Goal: Task Accomplishment & Management: Manage account settings

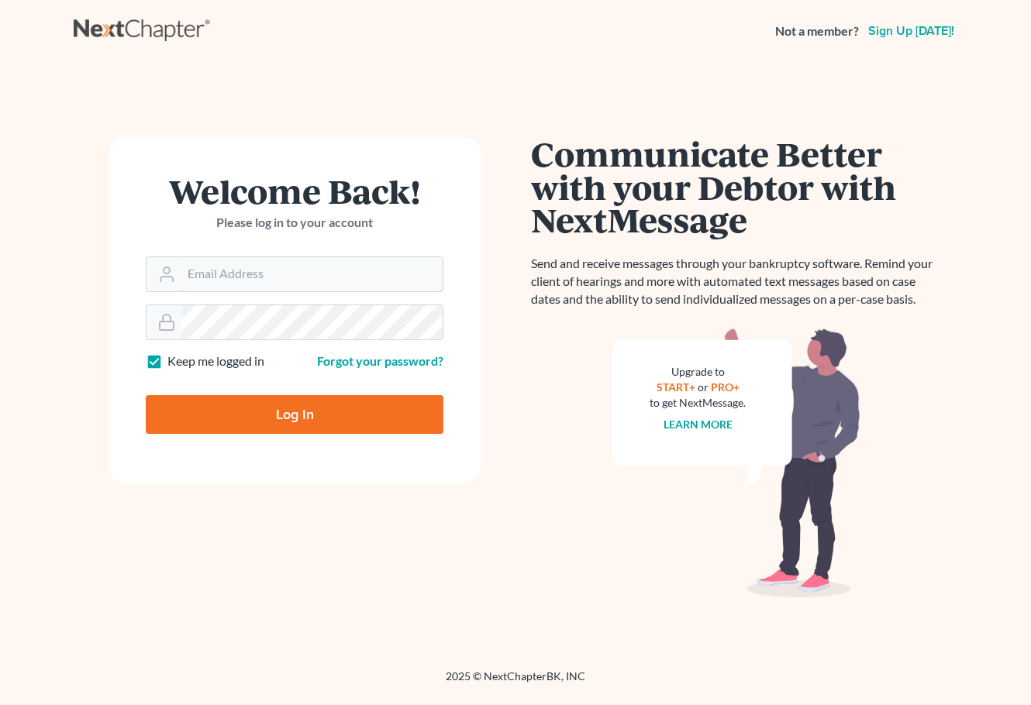
type input "[EMAIL_ADDRESS][DOMAIN_NAME]"
click at [270, 416] on input "Log In" at bounding box center [295, 414] width 298 height 39
type input "Thinking..."
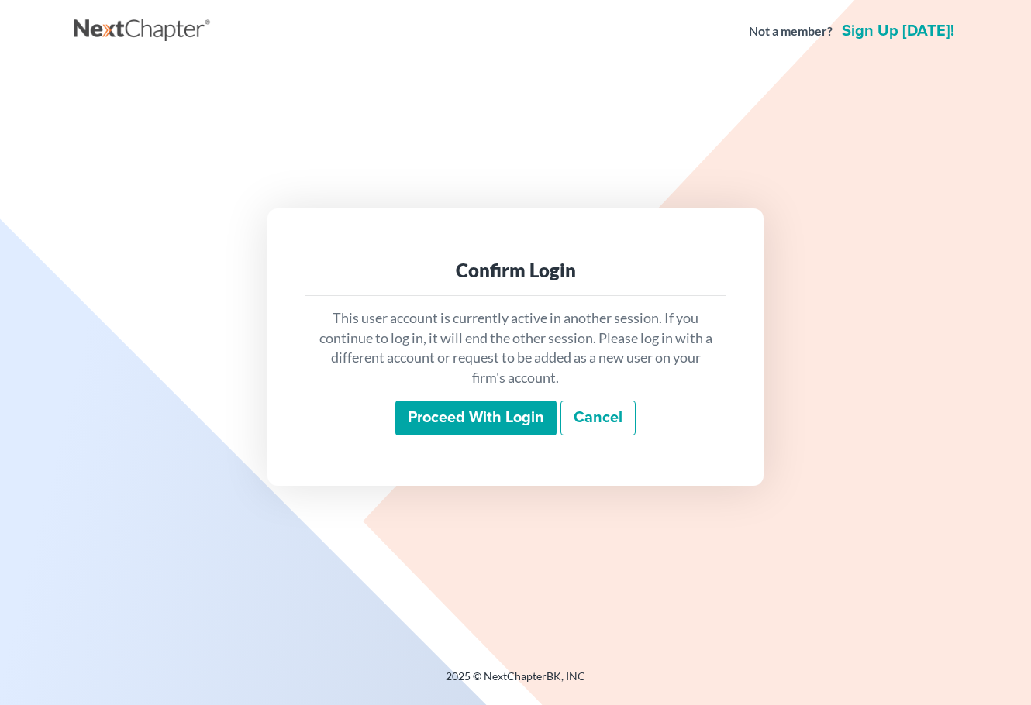
click at [449, 421] on input "Proceed with login" at bounding box center [475, 419] width 161 height 36
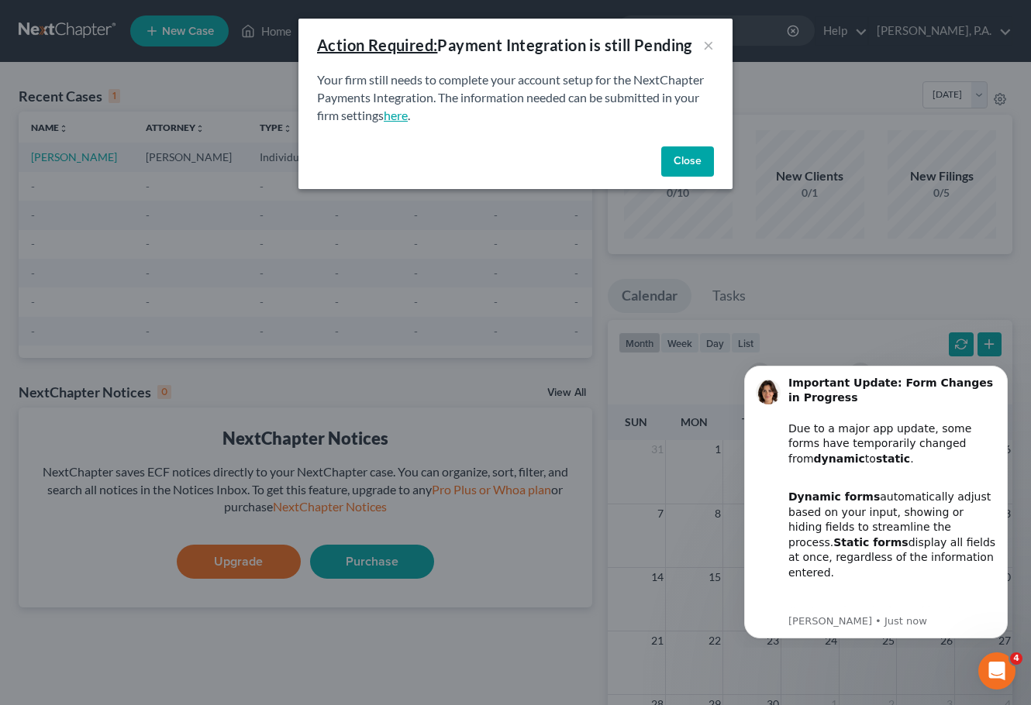
click at [408, 115] on link "here" at bounding box center [396, 115] width 24 height 15
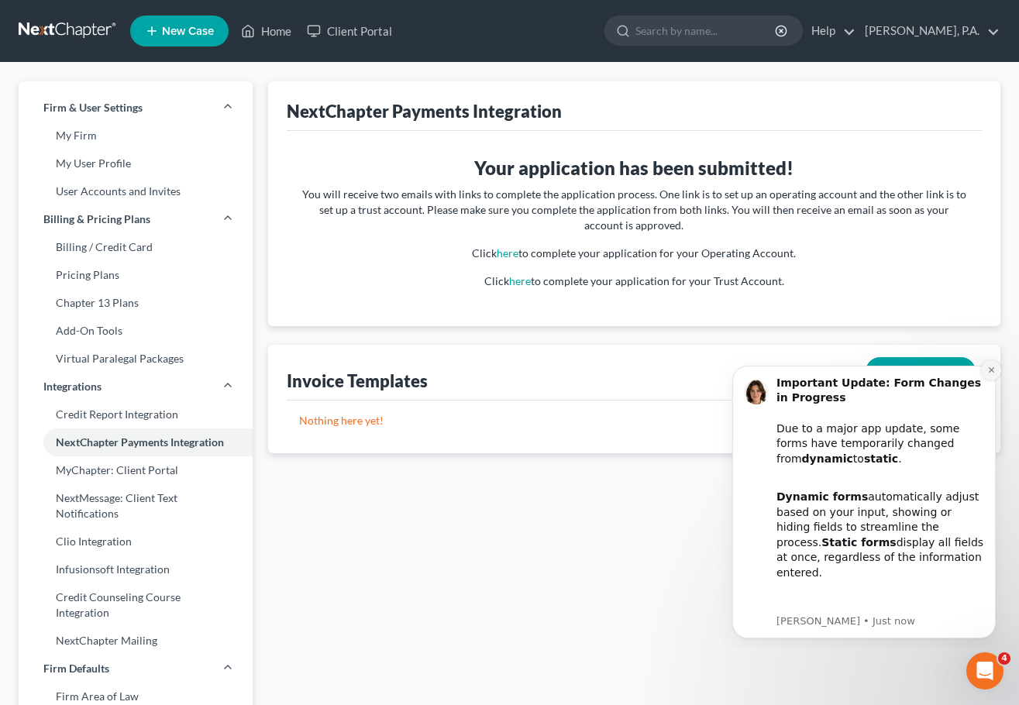
click at [985, 373] on button "Dismiss notification" at bounding box center [991, 370] width 20 height 20
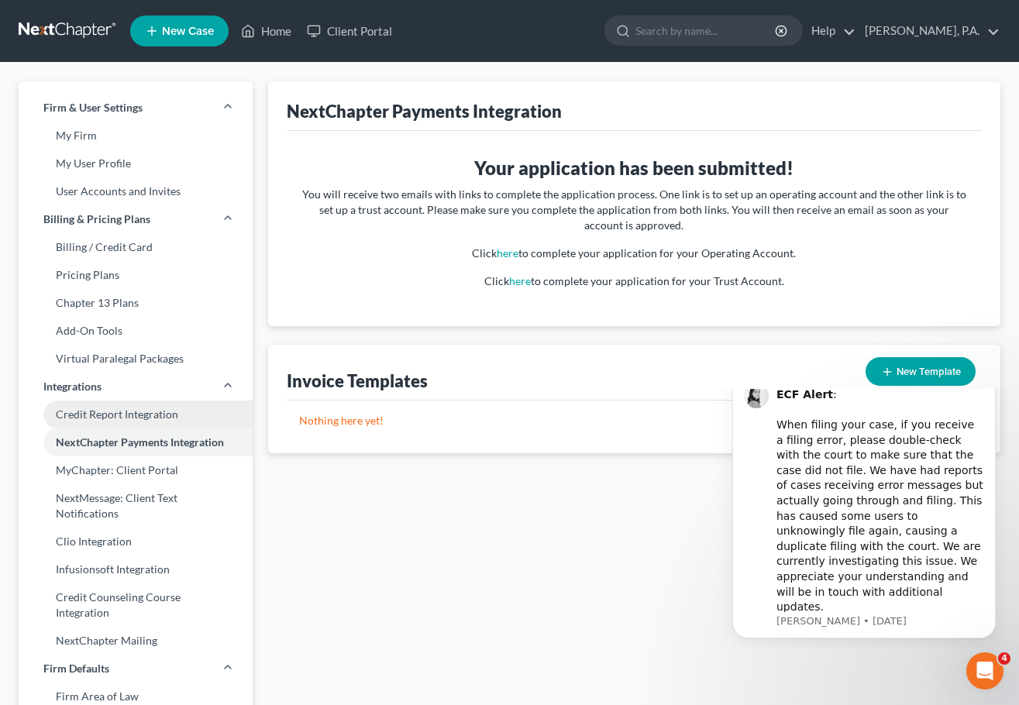
click at [136, 415] on link "Credit Report Integration" at bounding box center [136, 415] width 234 height 28
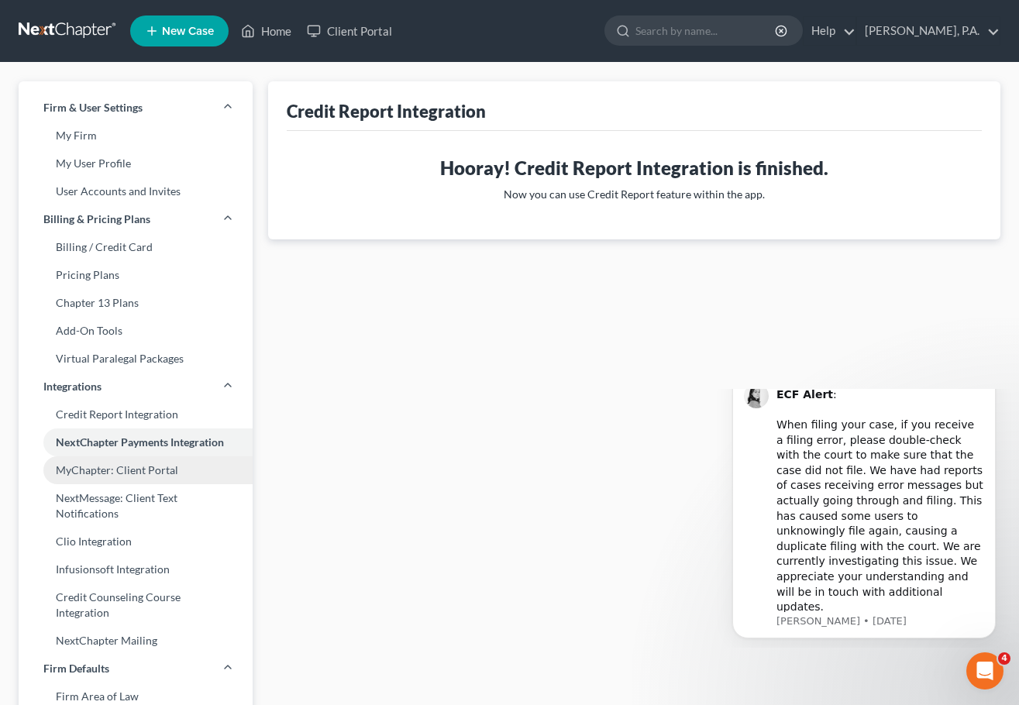
click at [88, 471] on link "MyChapter: Client Portal" at bounding box center [136, 470] width 234 height 28
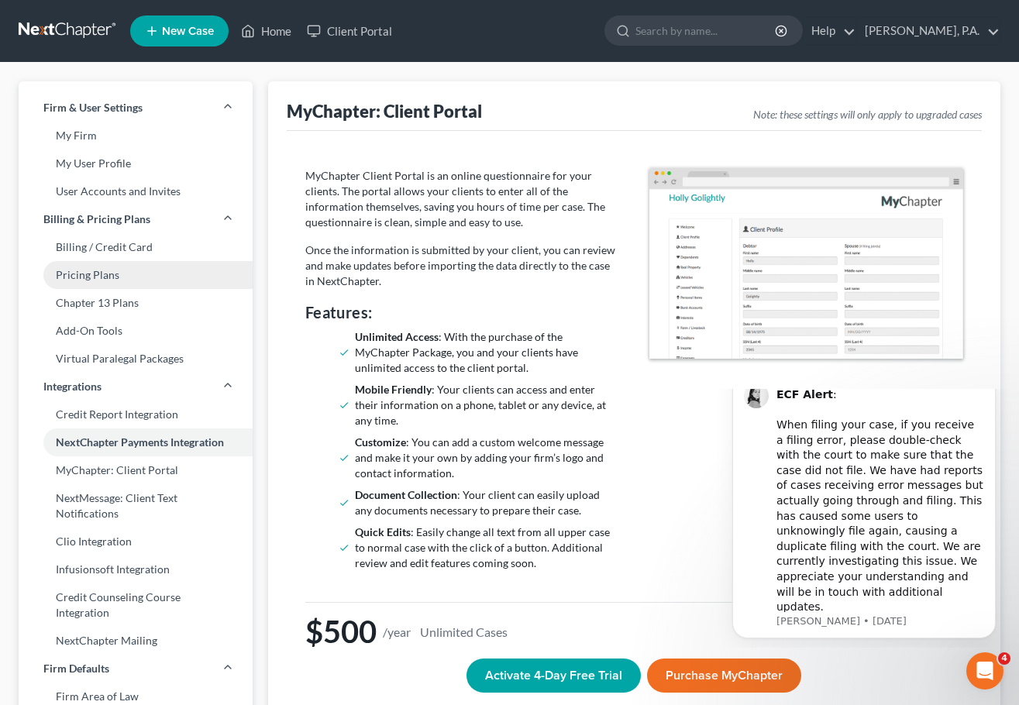
click at [94, 281] on link "Pricing Plans" at bounding box center [136, 275] width 234 height 28
